Goal: Navigation & Orientation: Find specific page/section

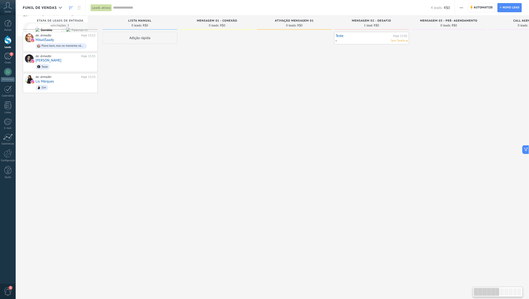
scroll to position [5, 0]
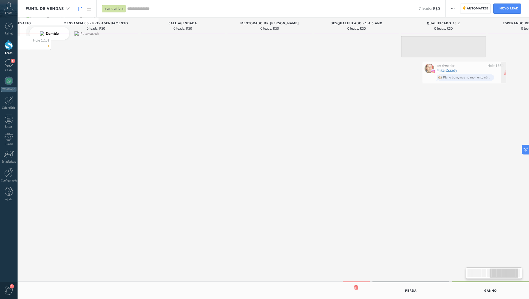
scroll to position [0, 420]
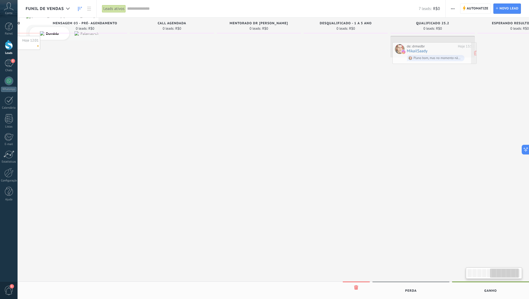
drag, startPoint x: 76, startPoint y: 111, endPoint x: 443, endPoint y: 49, distance: 372.2
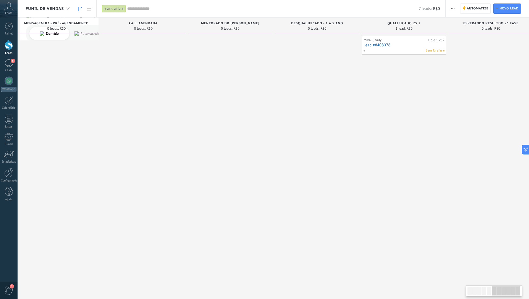
scroll to position [0, 448]
click at [412, 41] on div "MikailSaady" at bounding box center [395, 40] width 63 height 4
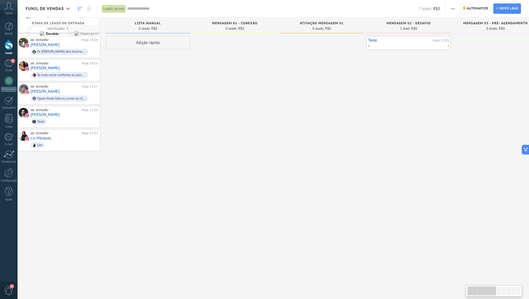
scroll to position [0, 0]
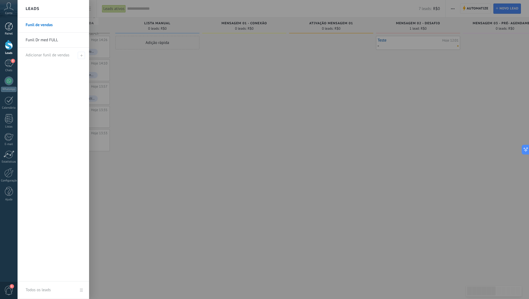
click at [12, 26] on div at bounding box center [9, 26] width 8 height 8
